Goal: Navigation & Orientation: Find specific page/section

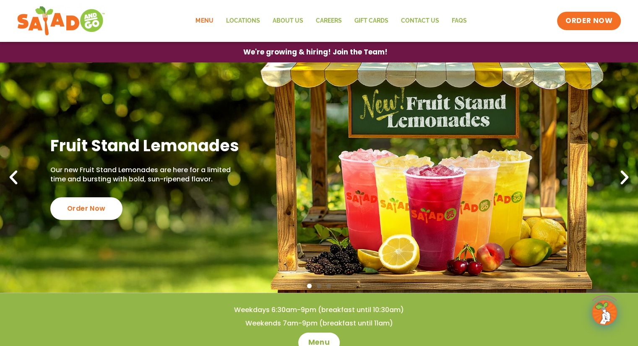
click at [209, 21] on link "Menu" at bounding box center [204, 20] width 30 height 19
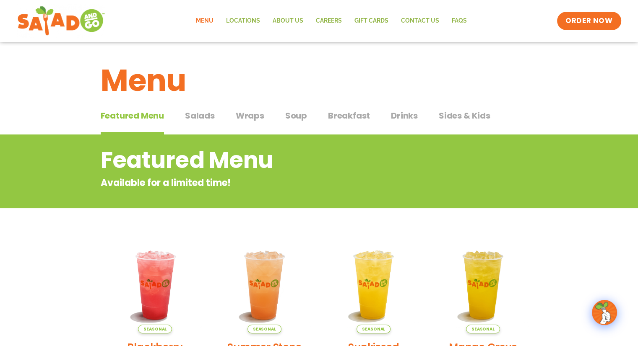
click at [205, 116] on span "Salads" at bounding box center [200, 115] width 30 height 13
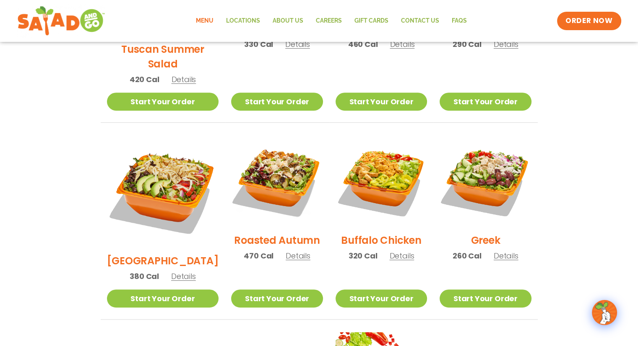
scroll to position [352, 0]
